Goal: Task Accomplishment & Management: Manage account settings

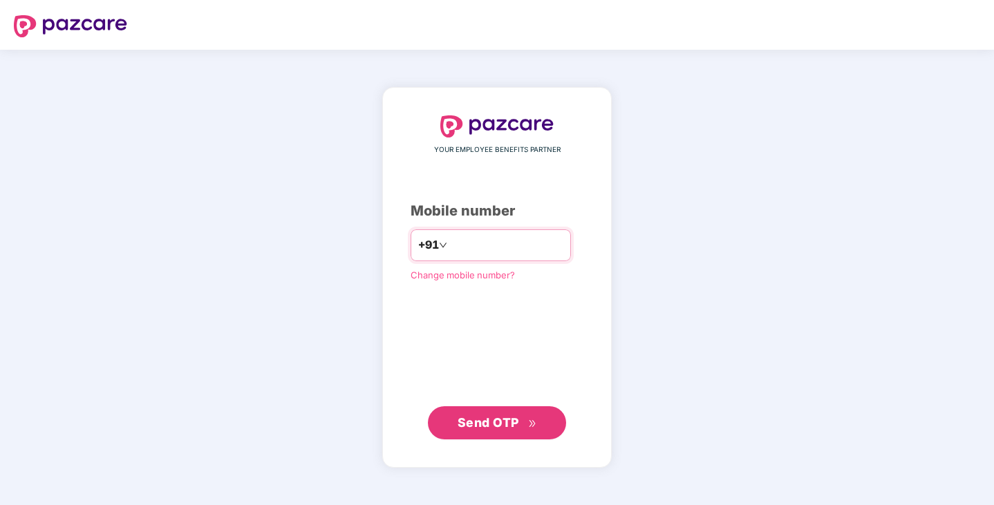
click at [509, 246] on input "number" at bounding box center [506, 245] width 113 height 22
type input "**********"
click at [504, 418] on span "Send OTP" at bounding box center [489, 422] width 62 height 15
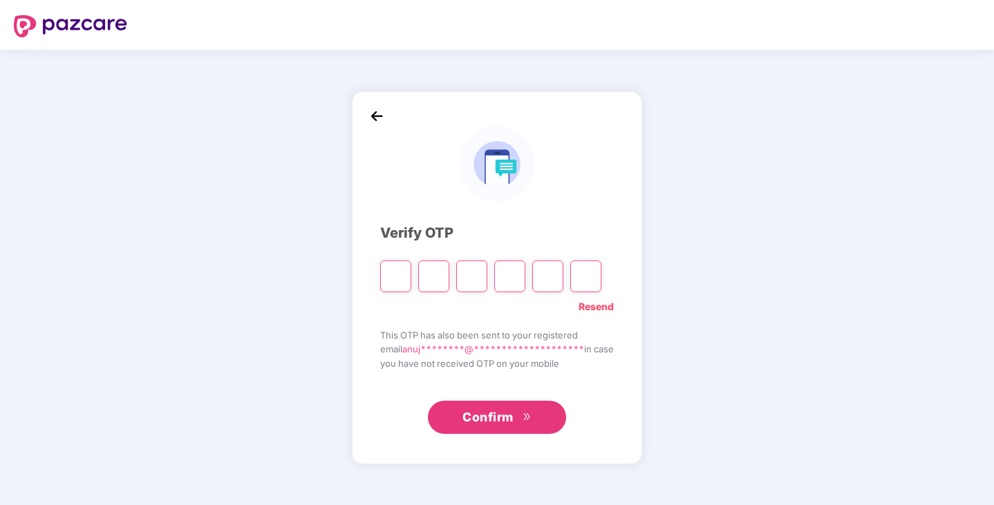
type input "*"
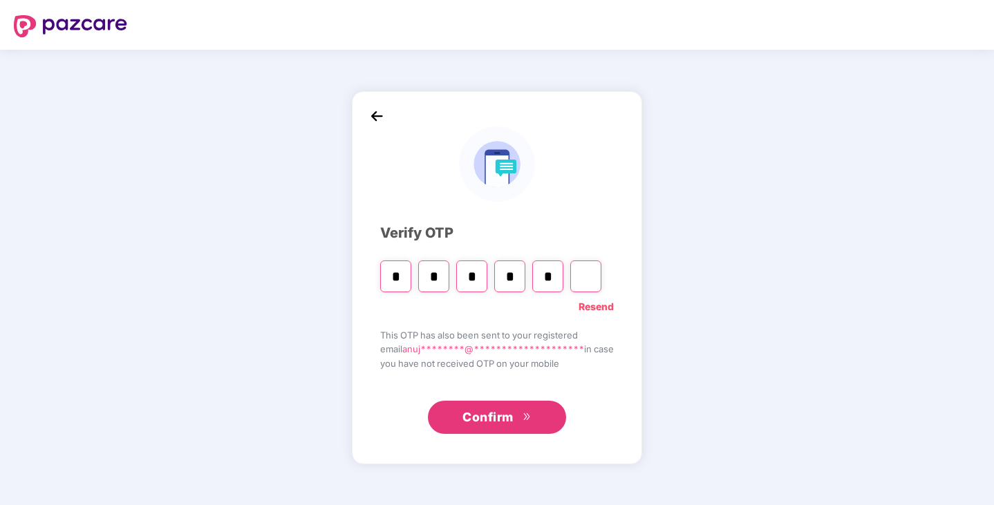
type input "*"
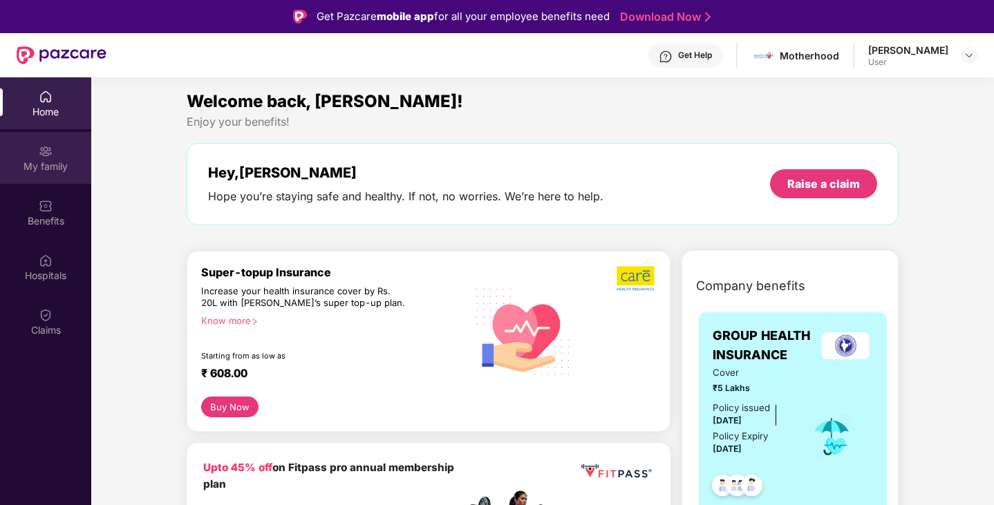
click at [44, 160] on div "My family" at bounding box center [45, 167] width 91 height 14
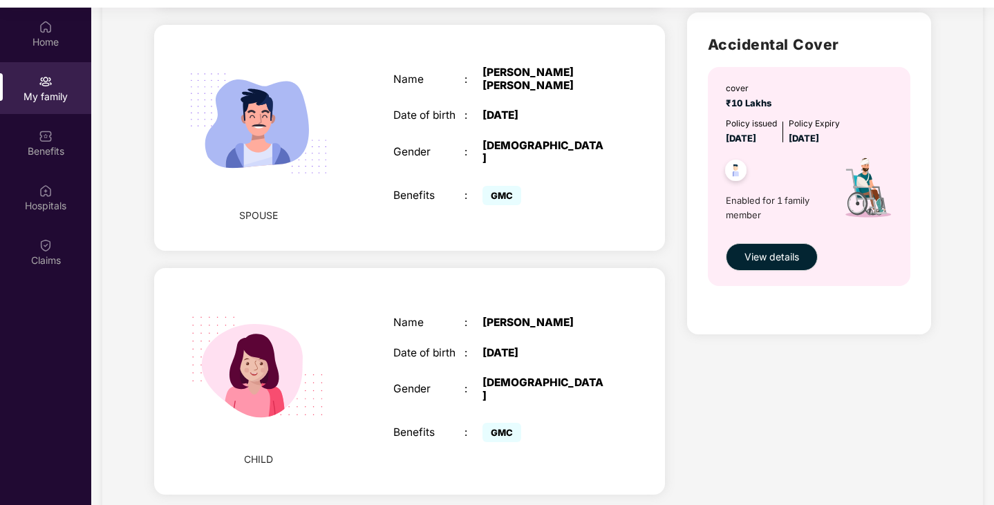
scroll to position [77, 0]
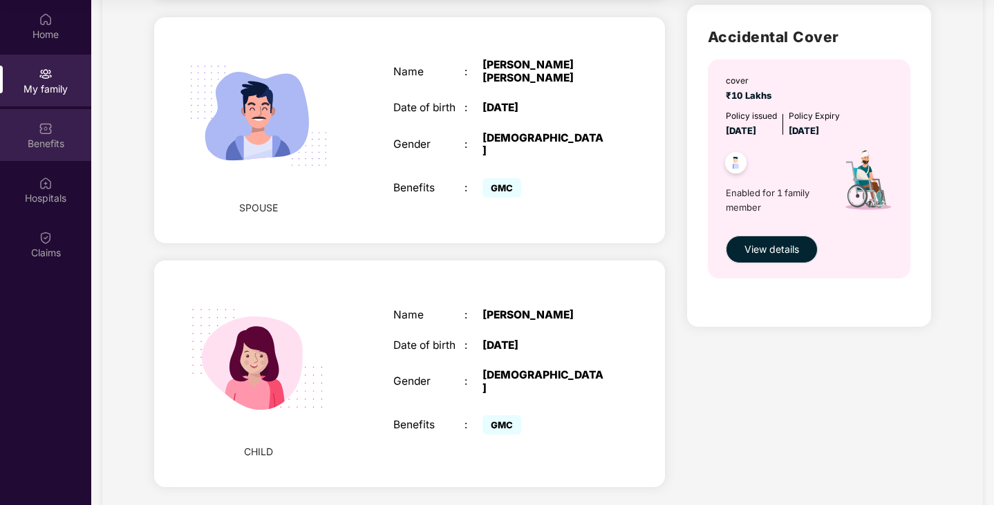
click at [40, 140] on div "Benefits" at bounding box center [45, 144] width 91 height 14
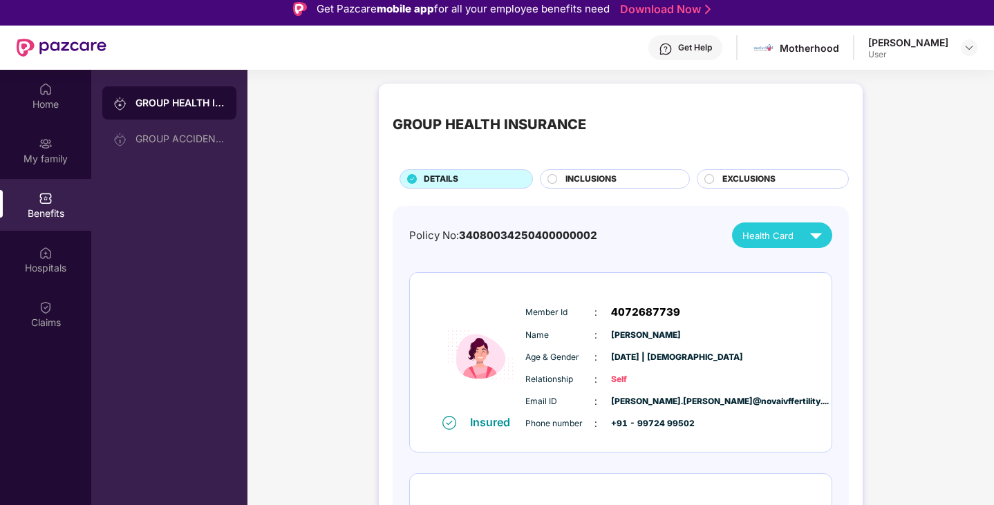
scroll to position [0, 0]
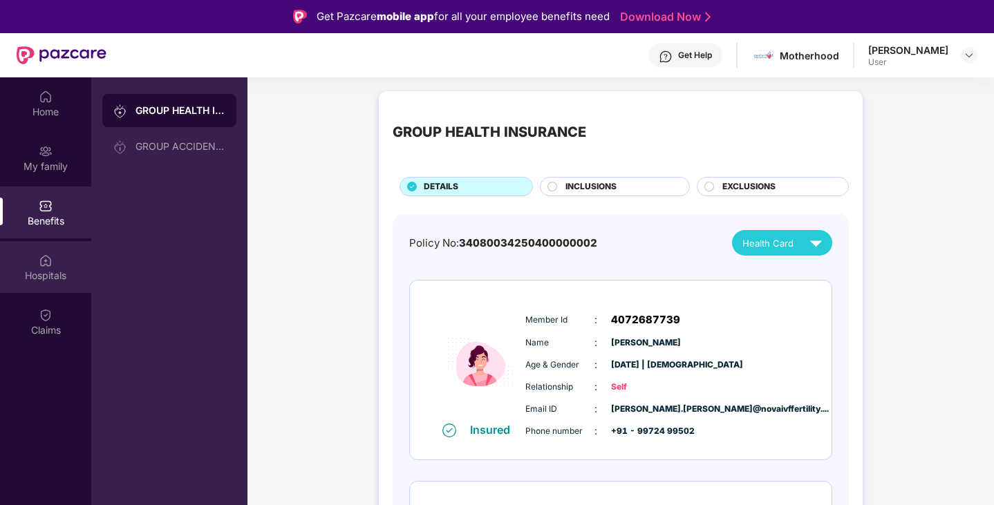
click at [45, 262] on img at bounding box center [46, 261] width 14 height 14
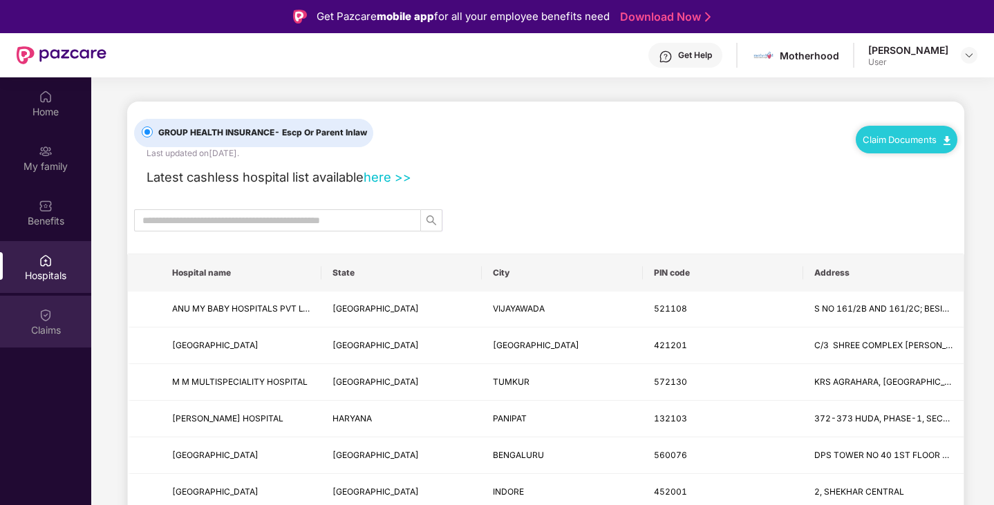
click at [44, 324] on div "Claims" at bounding box center [45, 330] width 91 height 14
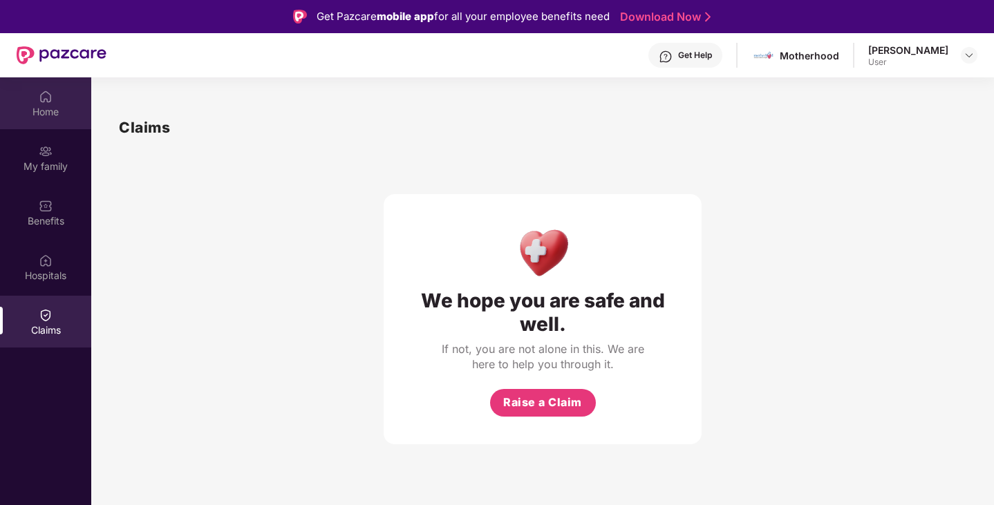
click at [46, 111] on div "Home" at bounding box center [45, 112] width 91 height 14
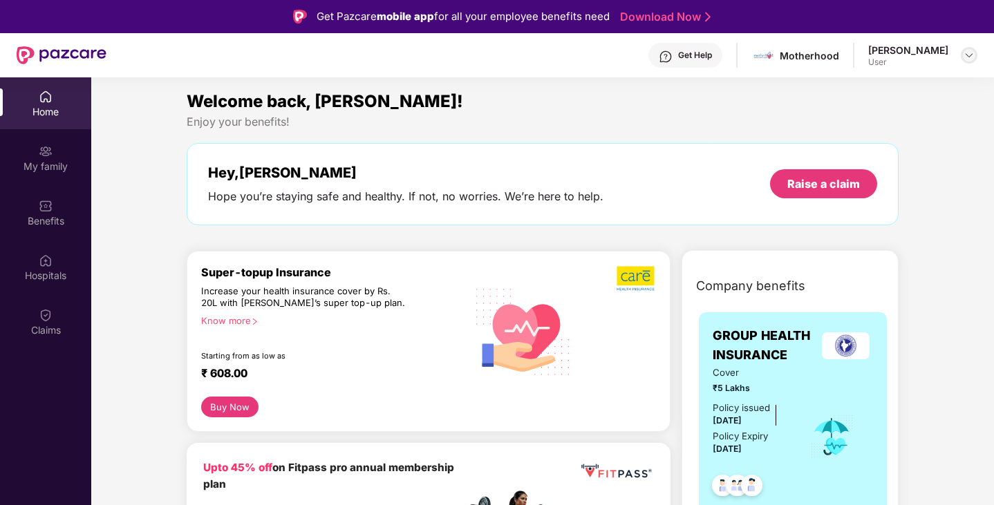
click at [966, 57] on img at bounding box center [968, 55] width 11 height 11
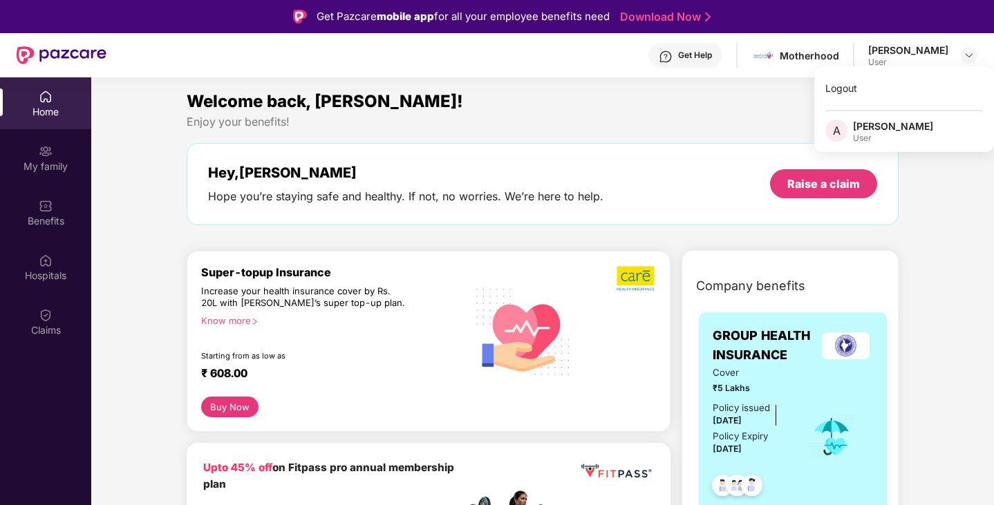
click at [872, 129] on div "[PERSON_NAME]" at bounding box center [893, 126] width 80 height 13
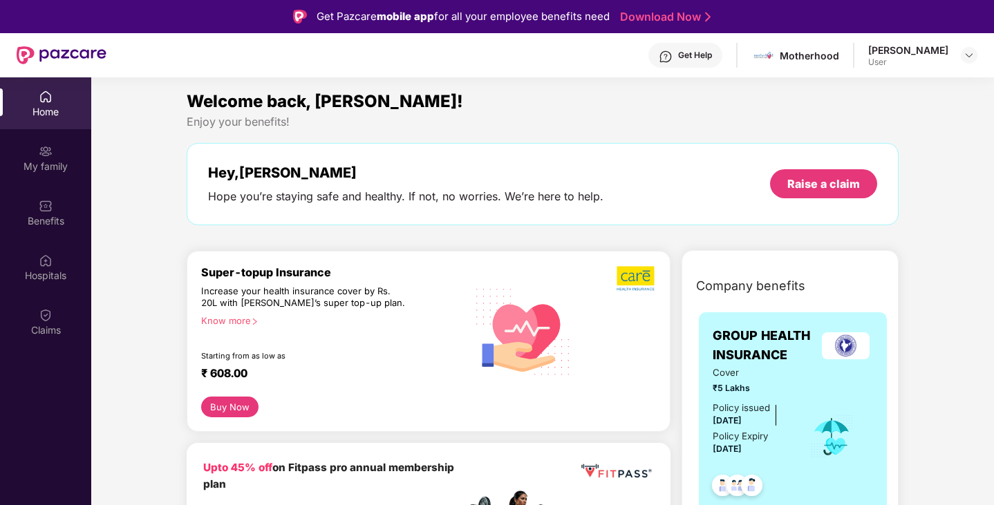
click at [329, 103] on span "Welcome back, [PERSON_NAME]!" at bounding box center [325, 101] width 276 height 20
